Goal: Information Seeking & Learning: Check status

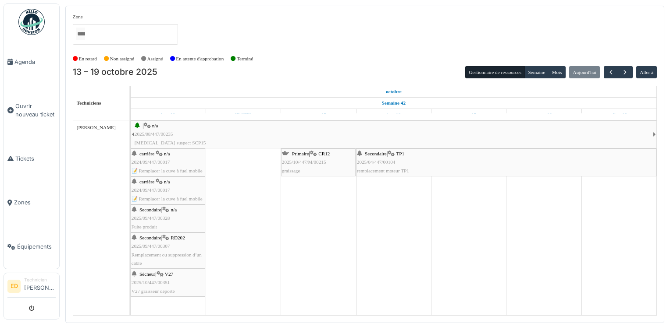
click at [174, 156] on div "carrière | n/a 2024/09/447/00017 📝 Remplacer la cuve à fuel mobile" at bounding box center [167, 162] width 73 height 25
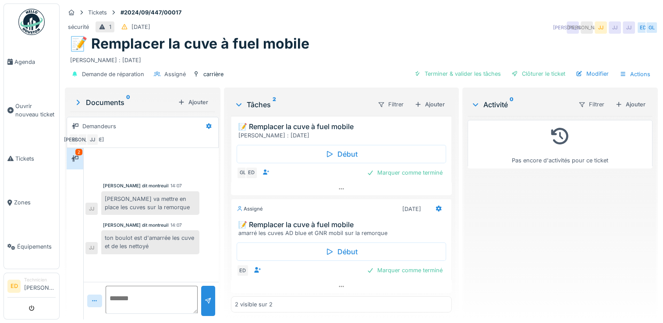
scroll to position [35, 0]
click at [159, 295] on textarea at bounding box center [152, 300] width 92 height 28
type textarea "*"
type textarea "**********"
click at [205, 299] on div at bounding box center [208, 301] width 7 height 8
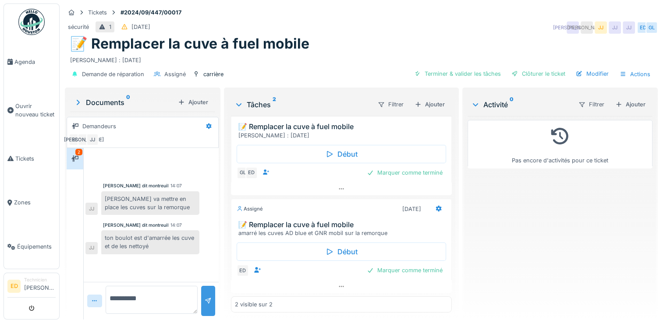
scroll to position [14, 0]
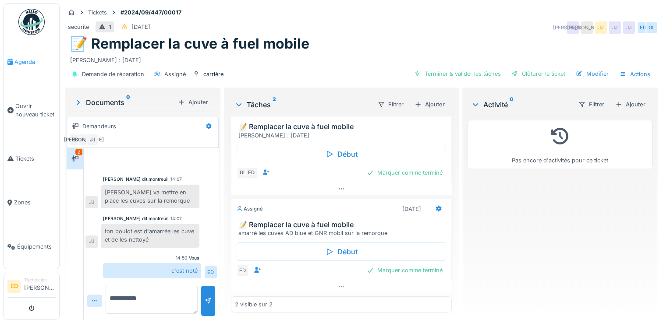
click at [47, 61] on span "Agenda" at bounding box center [34, 62] width 41 height 8
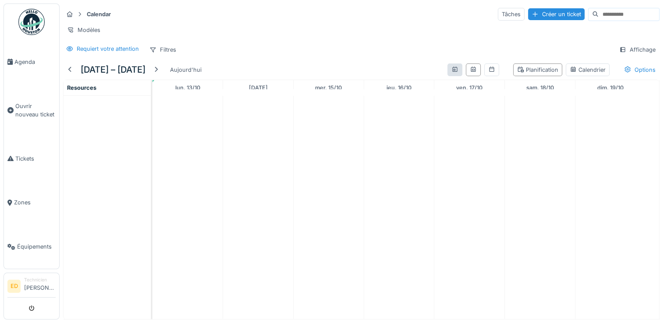
click at [447, 74] on div at bounding box center [454, 70] width 15 height 13
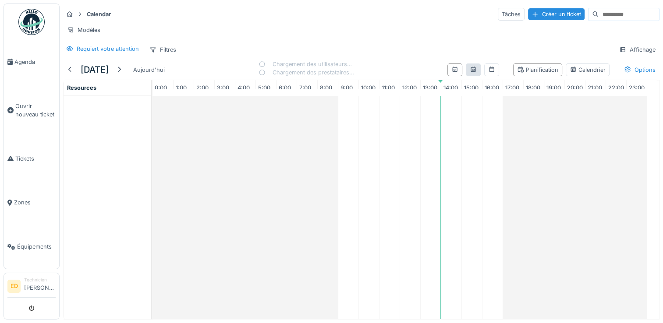
click at [466, 76] on div at bounding box center [473, 70] width 15 height 13
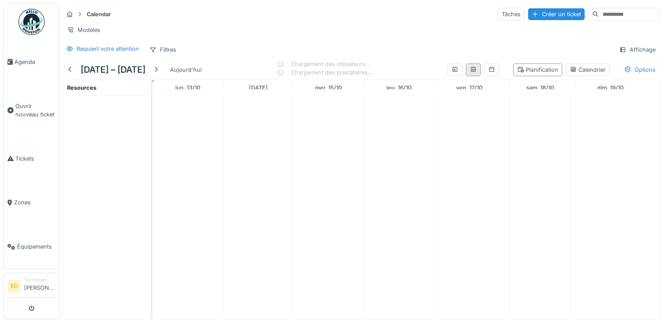
scroll to position [0, 0]
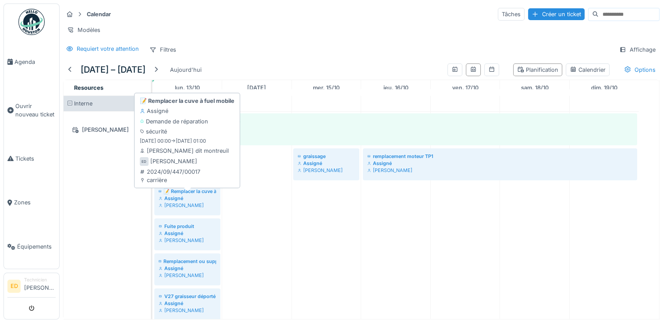
click at [196, 209] on div "[PERSON_NAME]" at bounding box center [187, 205] width 57 height 7
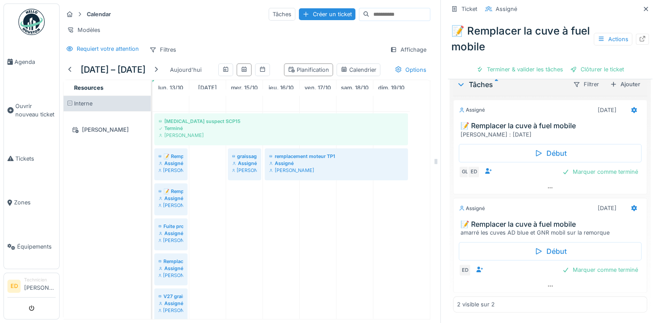
scroll to position [231, 0]
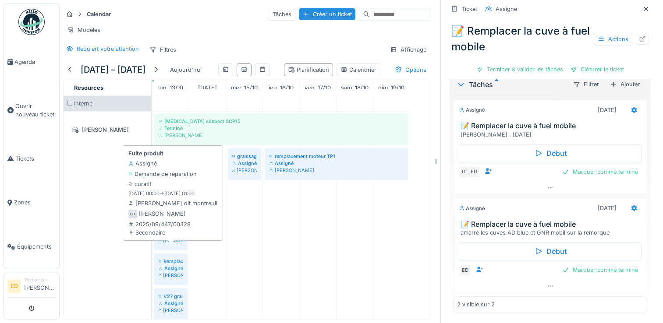
click at [171, 237] on div "Assigné" at bounding box center [171, 233] width 25 height 7
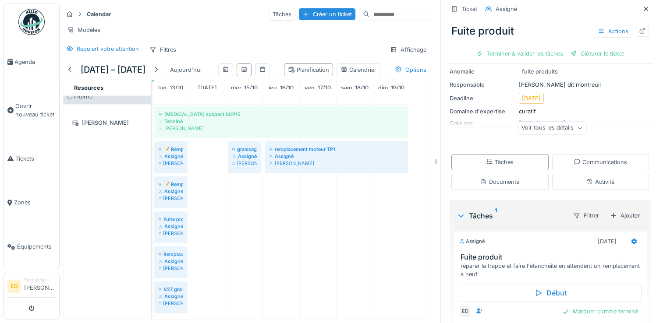
scroll to position [70, 0]
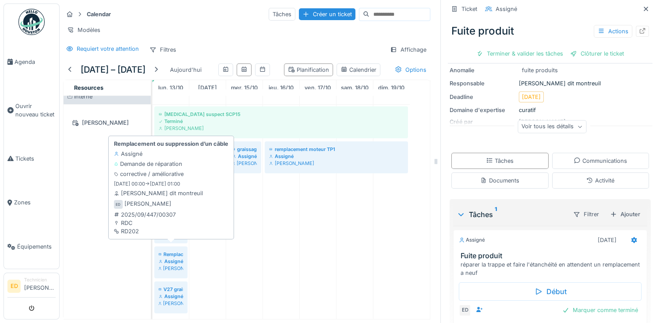
click at [171, 258] on div "Assigné" at bounding box center [171, 261] width 25 height 7
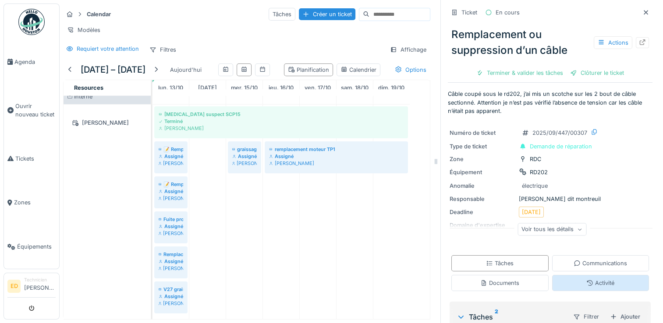
click at [552, 281] on div "Activité" at bounding box center [600, 283] width 97 height 16
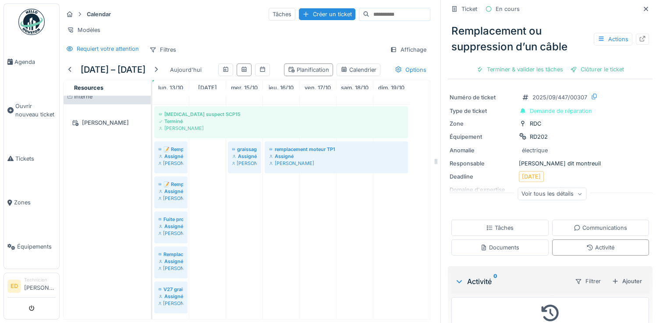
scroll to position [72, 0]
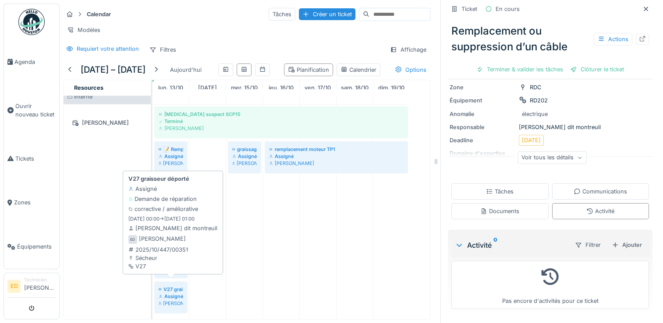
click at [174, 300] on div "[PERSON_NAME]" at bounding box center [171, 303] width 25 height 7
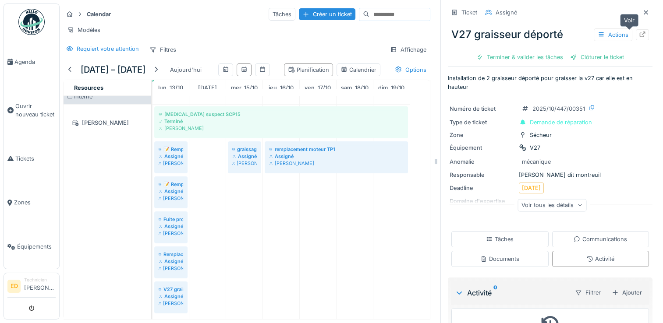
click at [636, 29] on div at bounding box center [642, 34] width 13 height 11
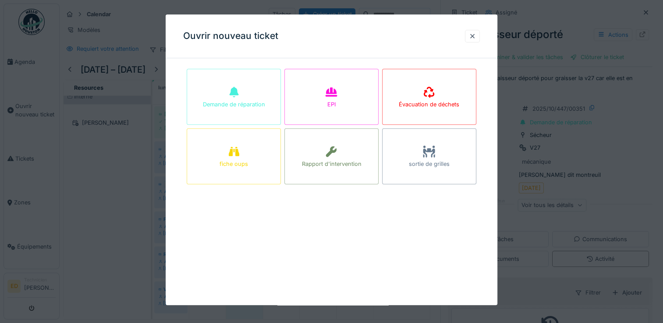
click at [107, 173] on div at bounding box center [331, 161] width 663 height 323
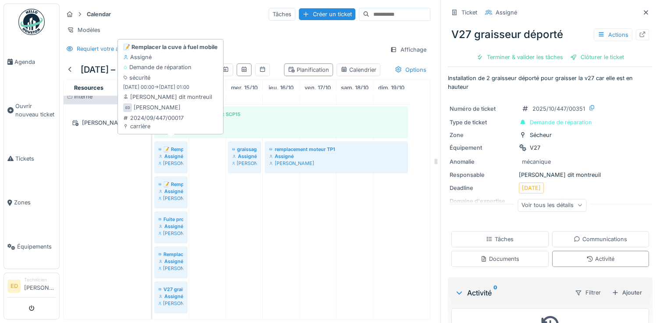
click at [163, 160] on div "[PERSON_NAME]" at bounding box center [171, 163] width 25 height 7
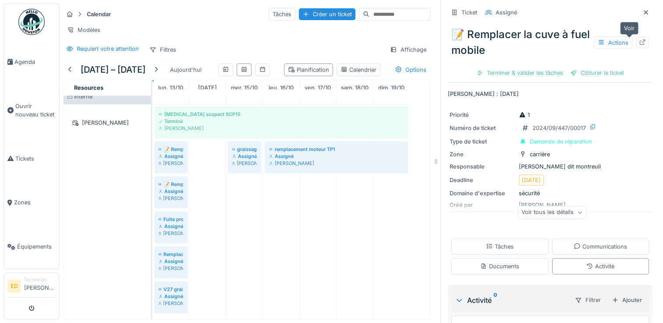
click at [639, 39] on icon at bounding box center [642, 42] width 7 height 6
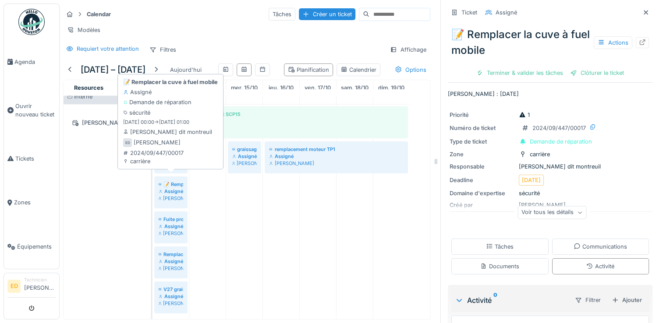
click at [163, 188] on div "Assigné" at bounding box center [171, 191] width 25 height 7
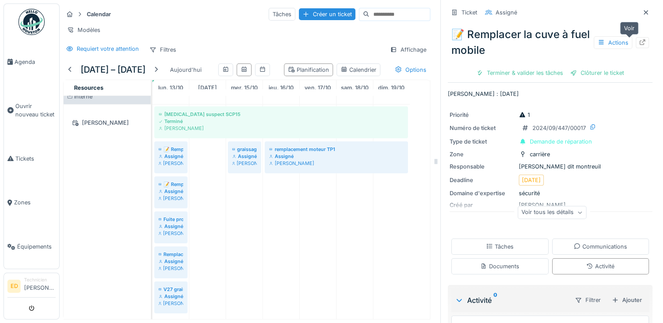
click at [636, 40] on div at bounding box center [642, 42] width 13 height 11
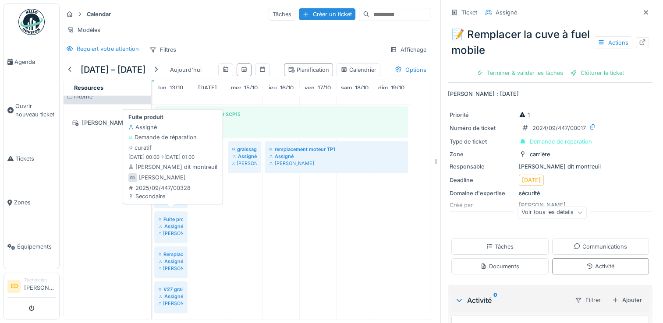
click at [168, 216] on div "Fuite produit" at bounding box center [171, 219] width 25 height 7
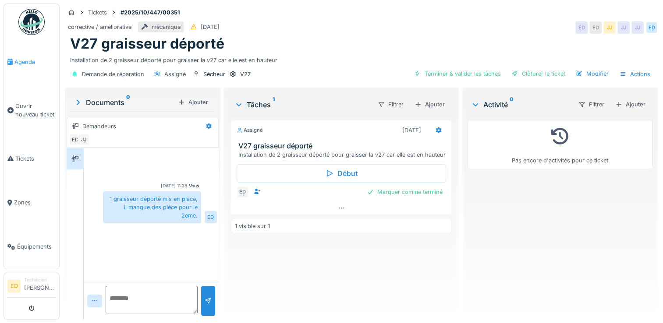
click at [36, 62] on span "Agenda" at bounding box center [34, 62] width 41 height 8
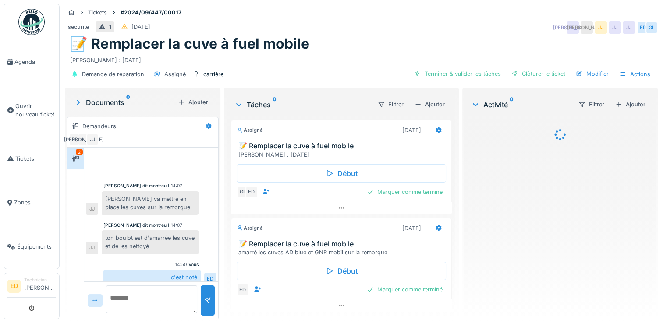
scroll to position [14, 0]
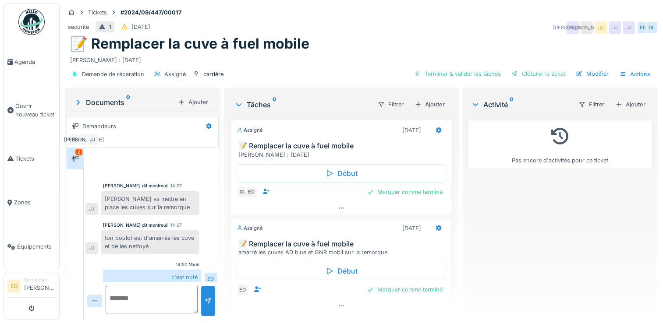
scroll to position [14, 0]
